Goal: Information Seeking & Learning: Learn about a topic

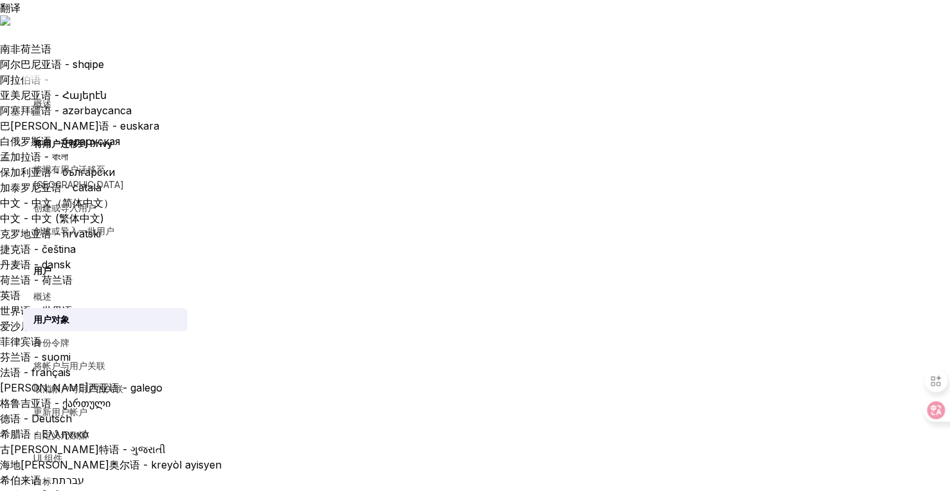
type textarea "*"
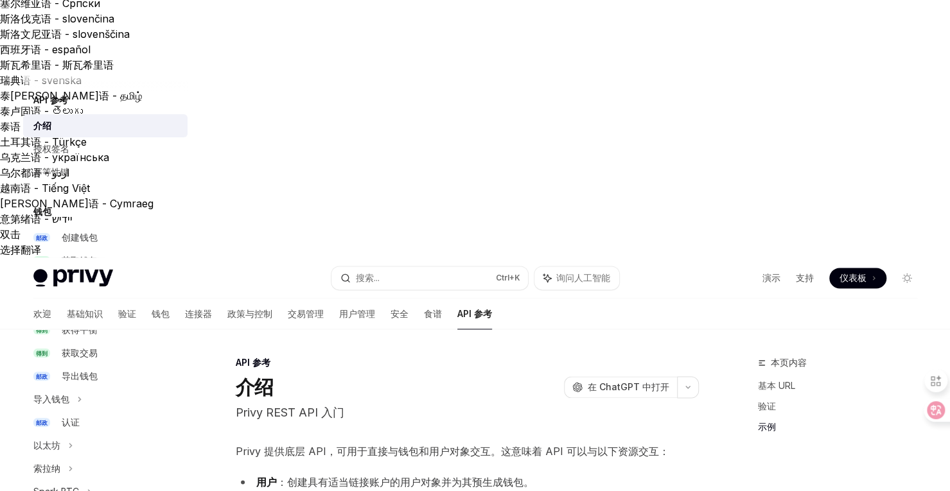
scroll to position [845, 0]
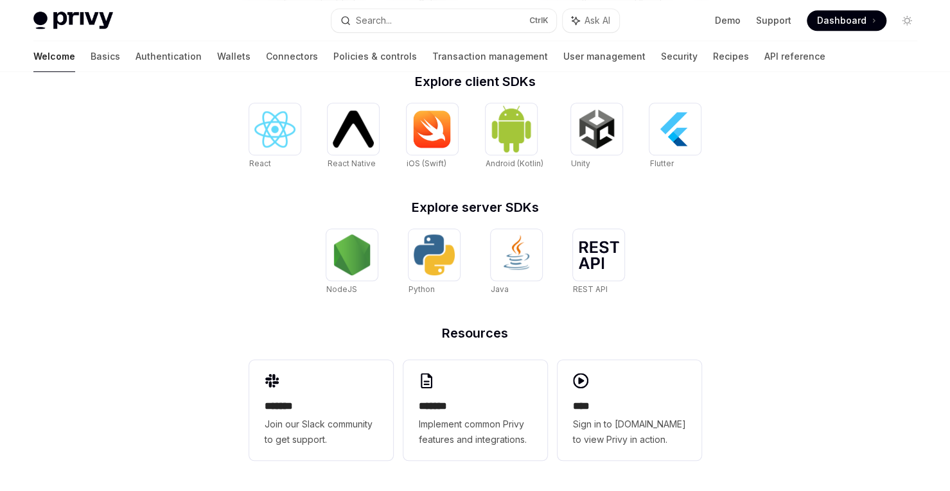
scroll to position [534, 0]
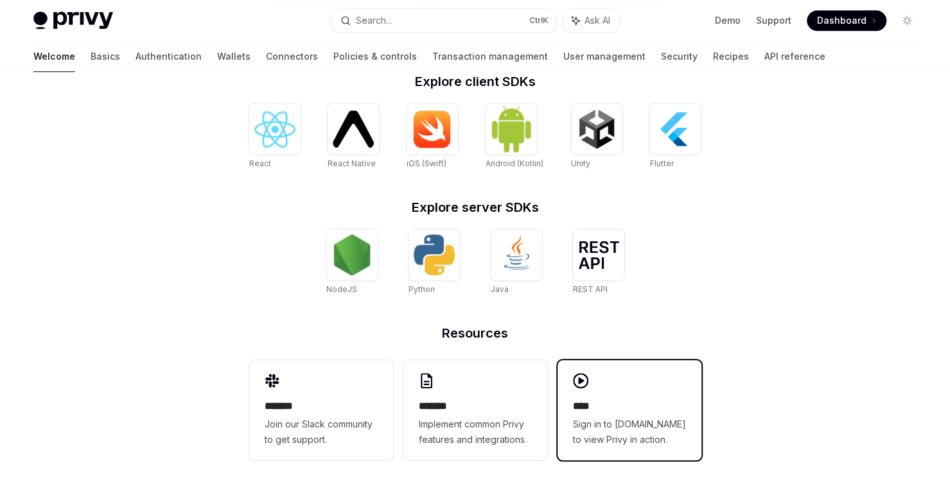
click at [578, 389] on icon at bounding box center [580, 380] width 15 height 15
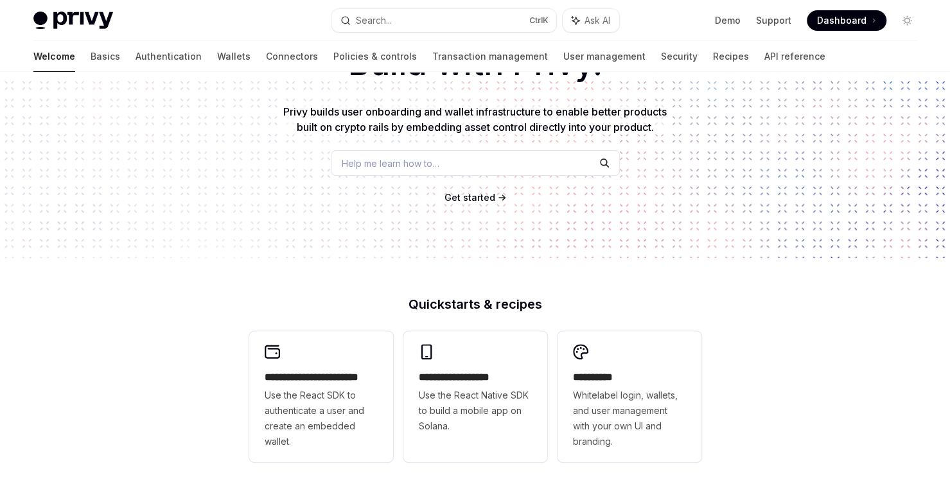
scroll to position [91, 0]
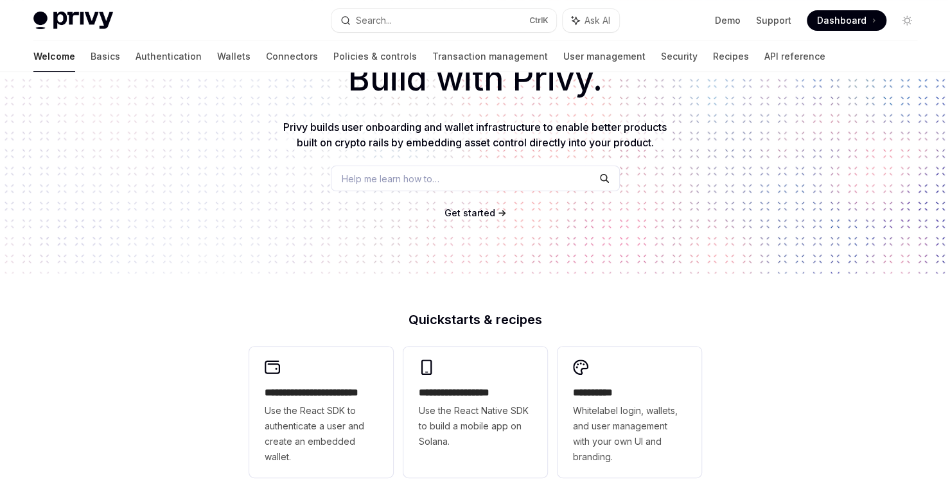
click at [221, 220] on div "Get started" at bounding box center [475, 213] width 909 height 13
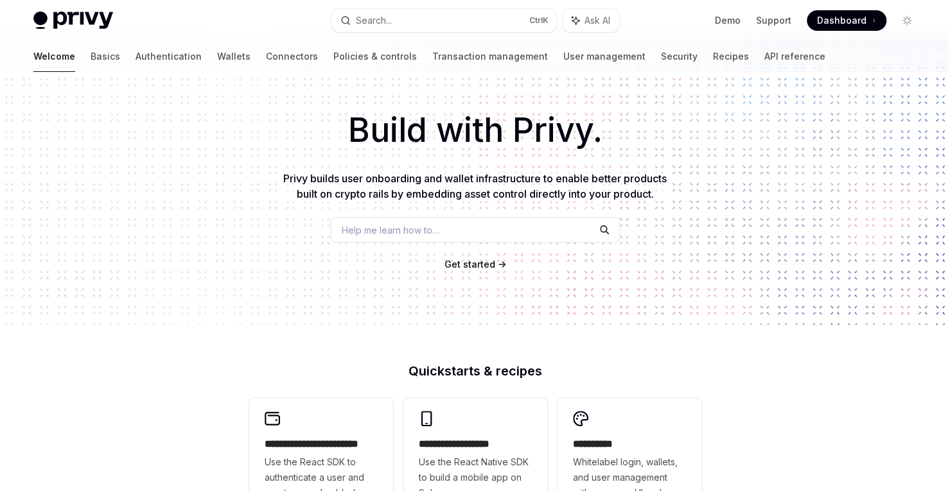
scroll to position [0, 0]
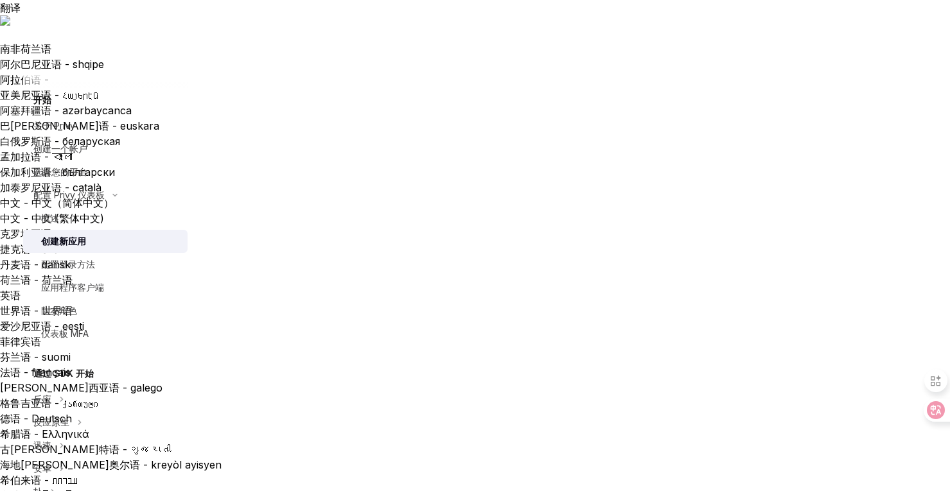
scroll to position [161, 0]
